Goal: Task Accomplishment & Management: Manage account settings

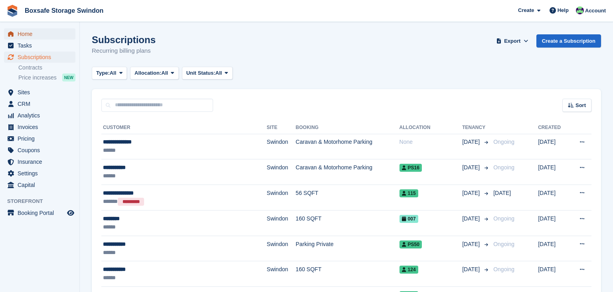
click at [26, 29] on span "Home" at bounding box center [42, 33] width 48 height 11
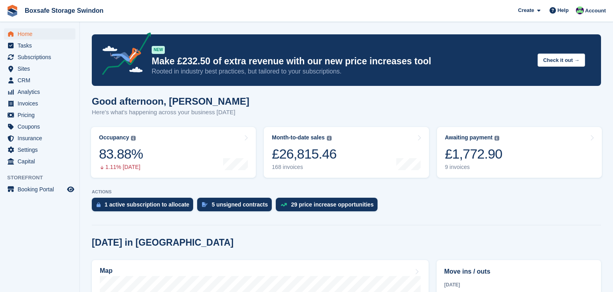
click at [546, 150] on link "Awaiting payment The total outstanding balance on all open invoices. £1,772.90 …" at bounding box center [519, 152] width 165 height 51
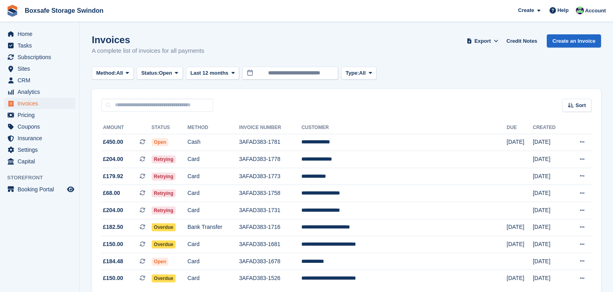
scroll to position [36, 0]
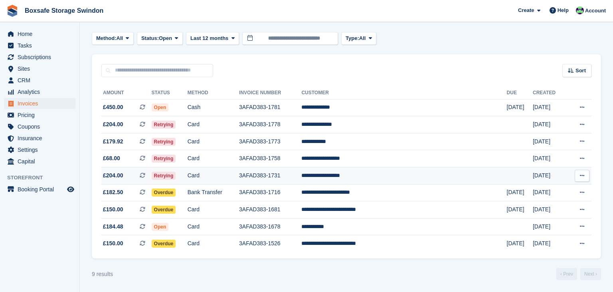
click at [388, 176] on td "**********" at bounding box center [403, 175] width 205 height 17
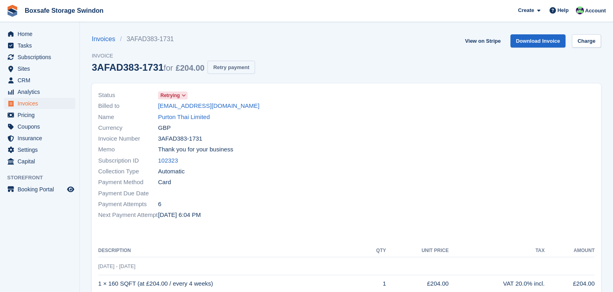
click at [235, 71] on button "Retry payment" at bounding box center [231, 67] width 47 height 13
click at [591, 44] on link "Charge" at bounding box center [586, 40] width 29 height 13
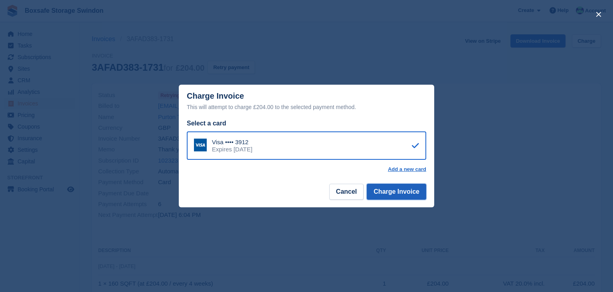
click at [392, 194] on button "Charge Invoice" at bounding box center [396, 192] width 59 height 16
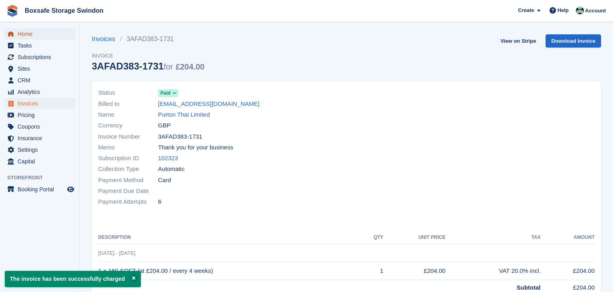
click at [47, 33] on span "Home" at bounding box center [42, 33] width 48 height 11
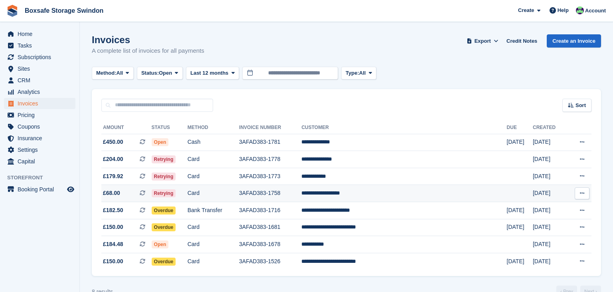
click at [381, 193] on td "**********" at bounding box center [403, 193] width 205 height 17
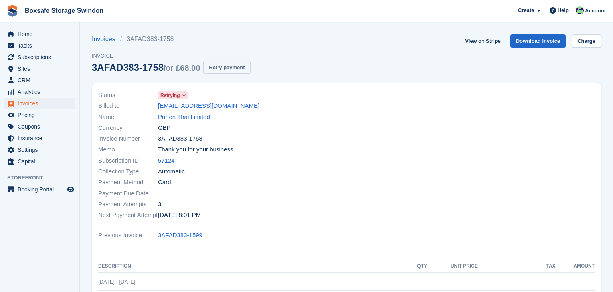
click at [235, 69] on button "Retry payment" at bounding box center [226, 67] width 47 height 13
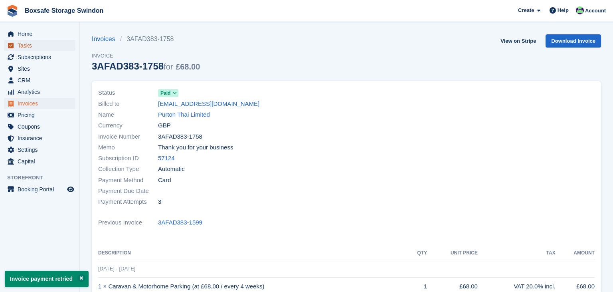
click at [22, 42] on span "Tasks" at bounding box center [42, 45] width 48 height 11
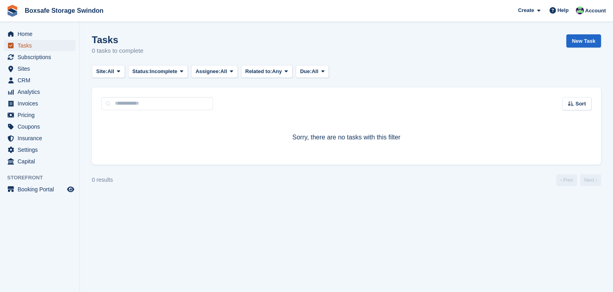
click at [28, 40] on span "Tasks" at bounding box center [42, 45] width 48 height 11
click at [28, 39] on span "Home" at bounding box center [42, 33] width 48 height 11
